Goal: Transaction & Acquisition: Download file/media

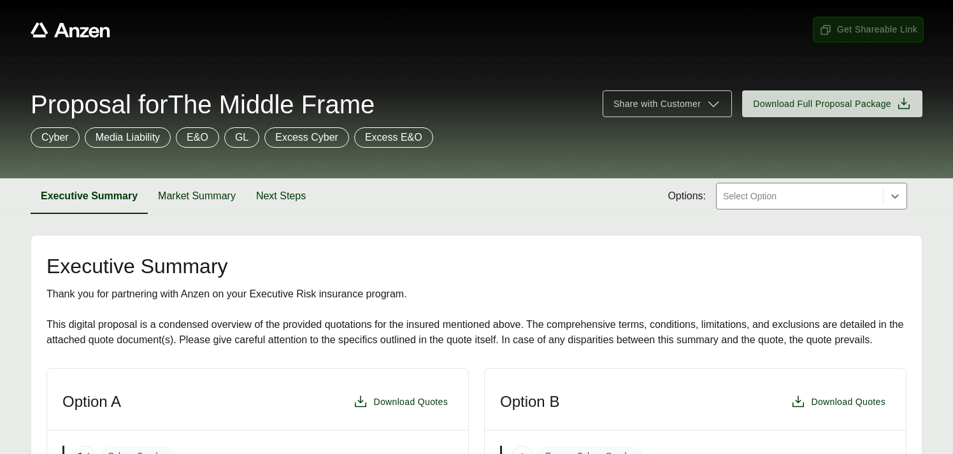
click at [863, 31] on span "Get Shareable Link" at bounding box center [868, 29] width 98 height 13
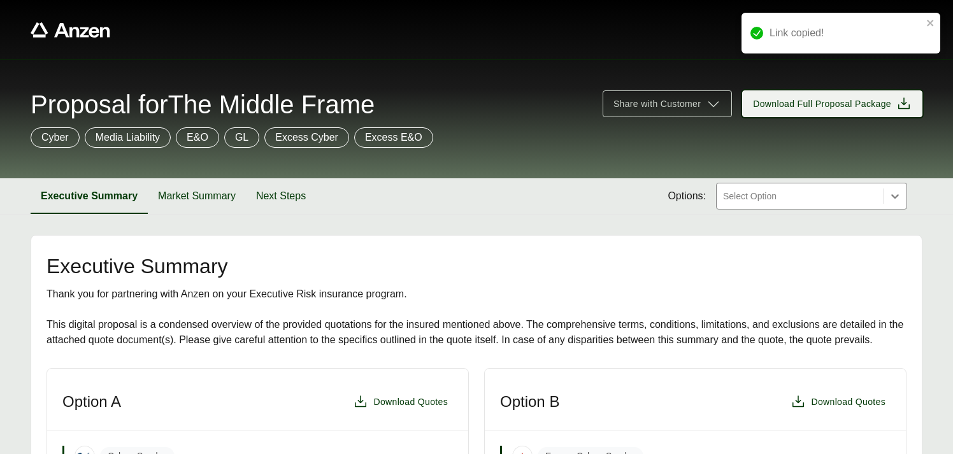
click at [830, 104] on span "Download Full Proposal Package" at bounding box center [822, 103] width 138 height 13
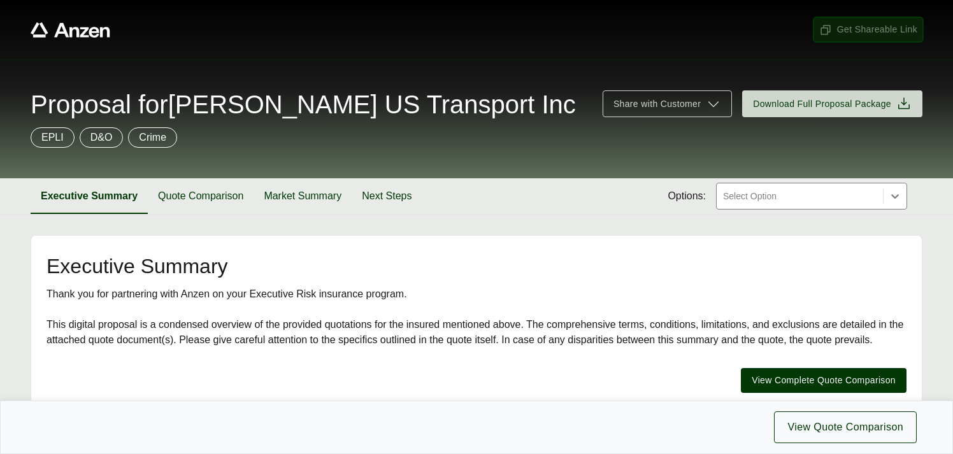
click at [865, 27] on span "Get Shareable Link" at bounding box center [868, 29] width 98 height 13
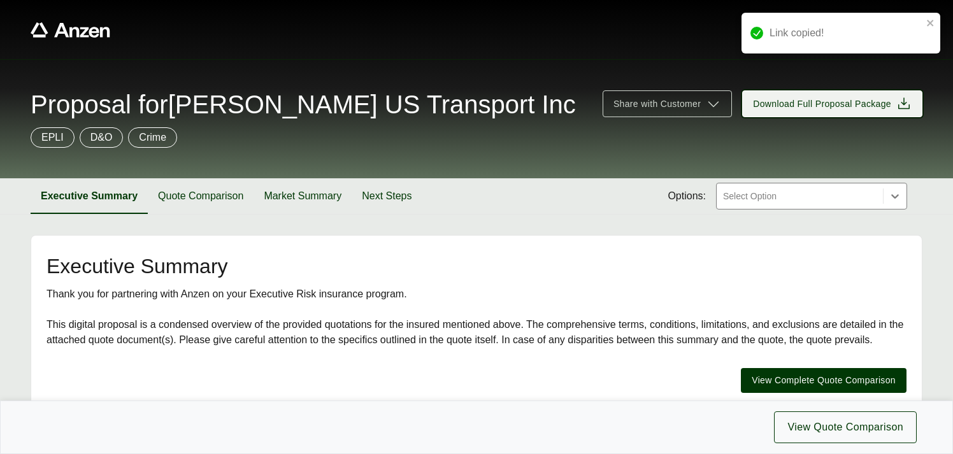
click at [828, 103] on span "Download Full Proposal Package" at bounding box center [822, 103] width 138 height 13
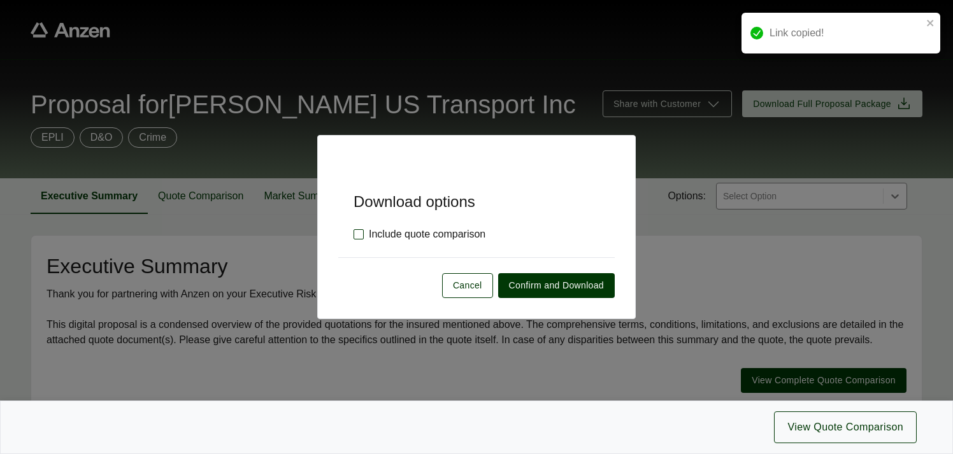
click at [359, 233] on label "Include quote comparison" at bounding box center [420, 234] width 132 height 15
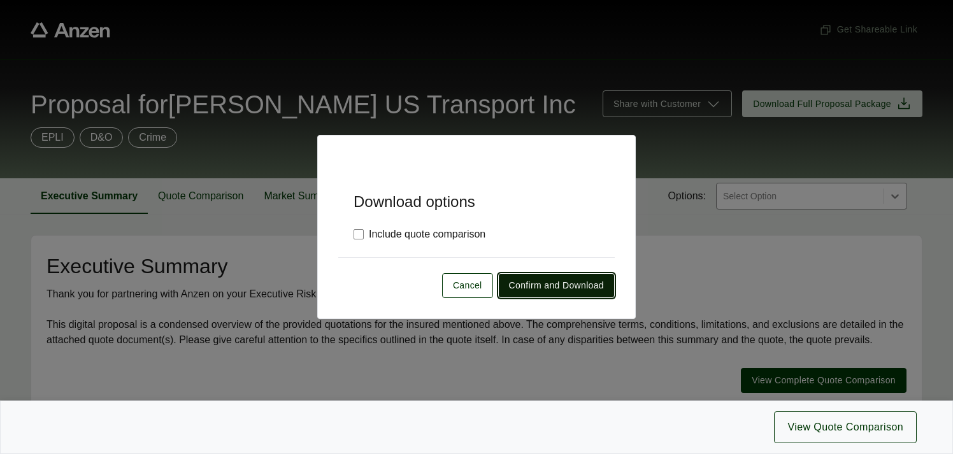
click at [528, 282] on span "Confirm and Download" at bounding box center [556, 285] width 95 height 13
